Goal: Task Accomplishment & Management: Complete application form

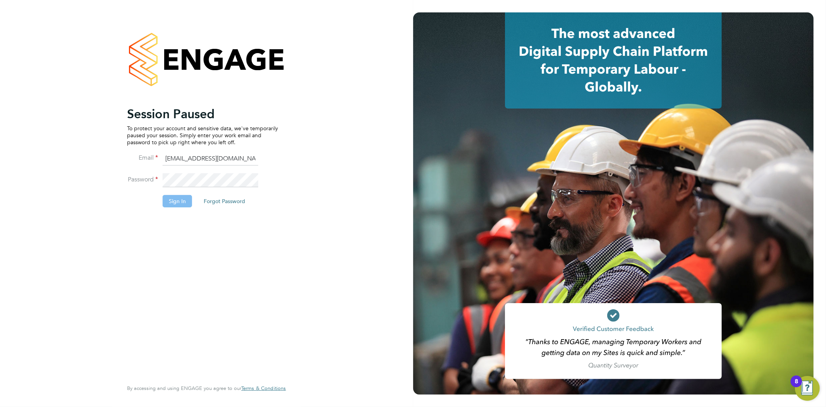
click at [178, 204] on button "Sign In" at bounding box center [177, 201] width 29 height 12
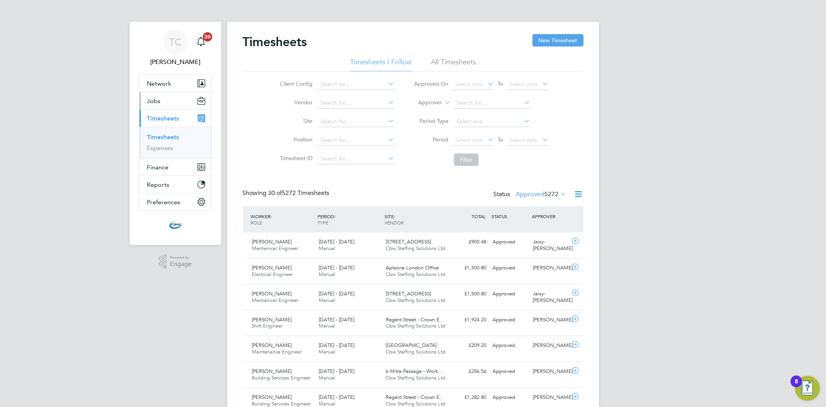
click at [164, 102] on button "Jobs" at bounding box center [175, 100] width 72 height 17
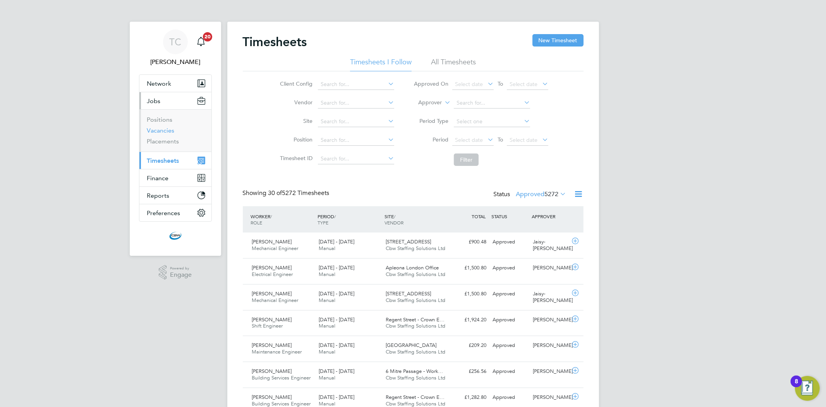
click at [157, 132] on link "Vacancies" at bounding box center [161, 130] width 28 height 7
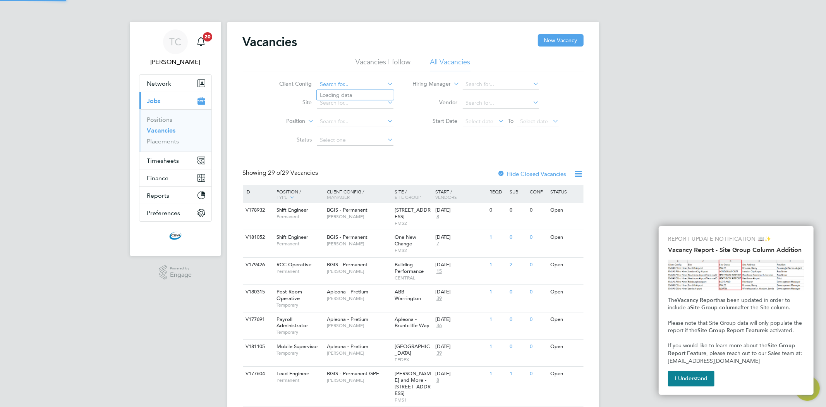
click at [353, 82] on input at bounding box center [355, 84] width 76 height 11
click at [355, 134] on li "Apleona - Pretium" at bounding box center [355, 137] width 77 height 10
type input "Apleona - Pretium"
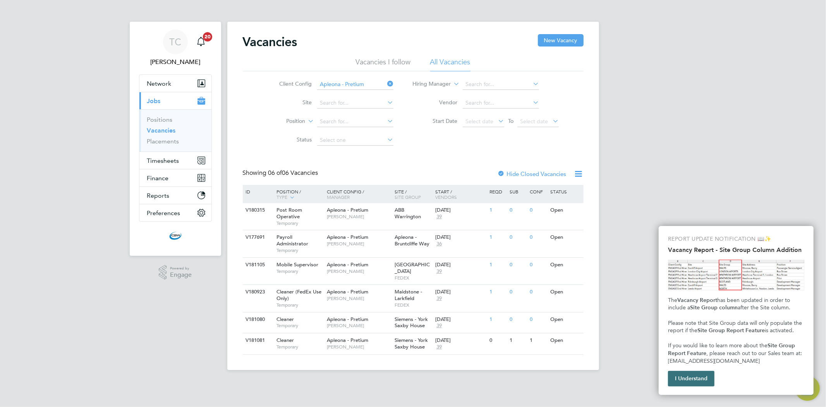
click at [694, 376] on button "I Understand" at bounding box center [691, 378] width 46 height 15
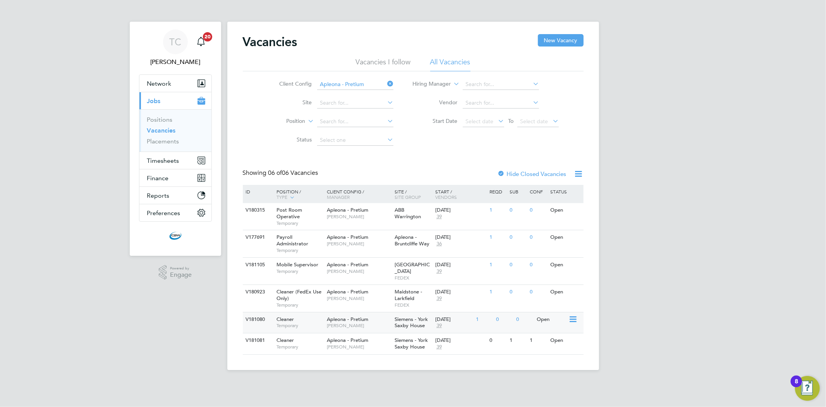
click at [403, 318] on span "Siemens - York Saxby House" at bounding box center [411, 322] width 33 height 13
